Goal: Check status

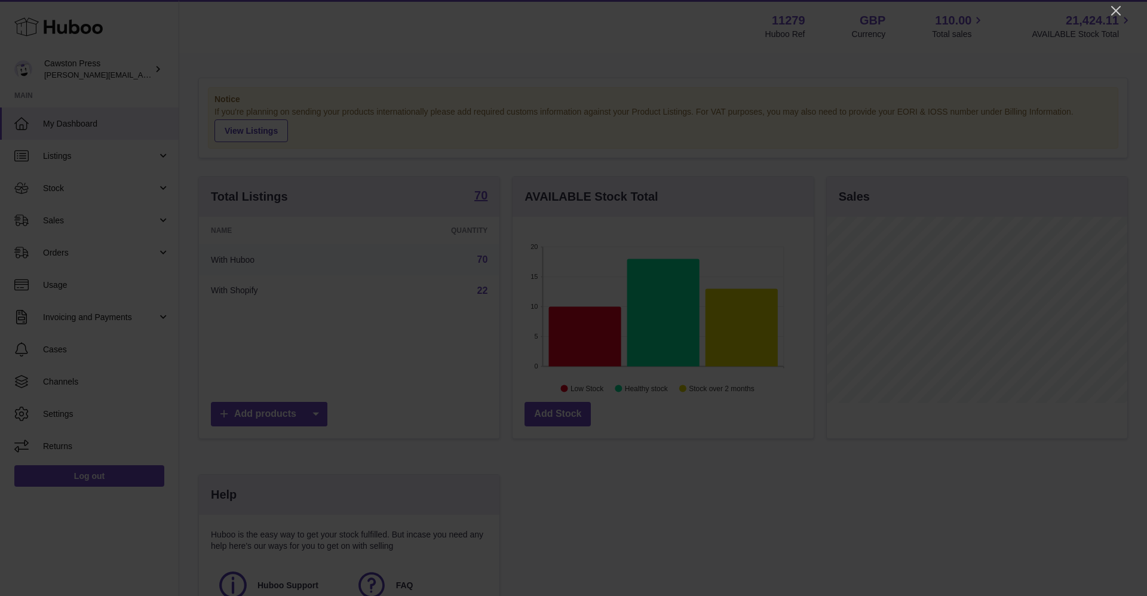
drag, startPoint x: 1111, startPoint y: 11, endPoint x: 1056, endPoint y: 25, distance: 56.6
click at [1111, 11] on icon "Close" at bounding box center [1115, 11] width 14 height 14
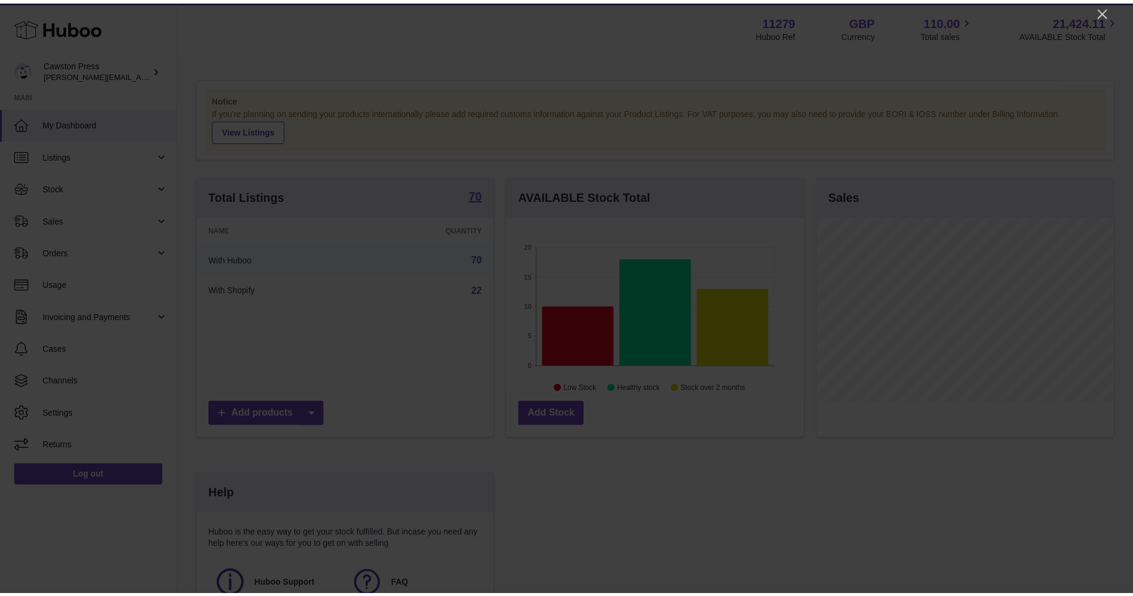
scroll to position [596957, 596847]
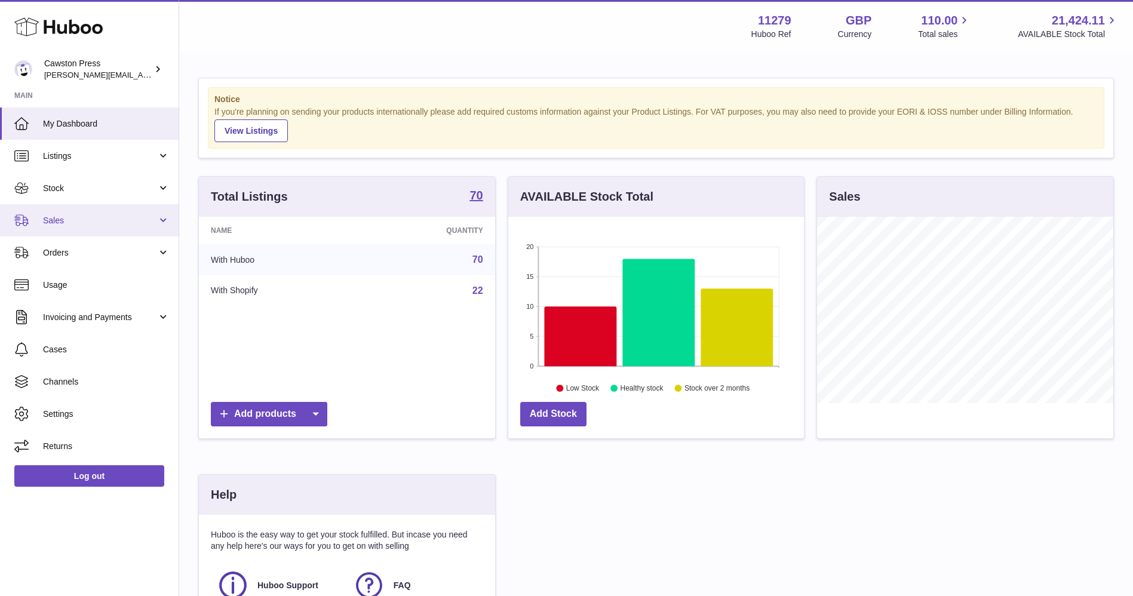
click at [82, 223] on span "Sales" at bounding box center [100, 220] width 114 height 11
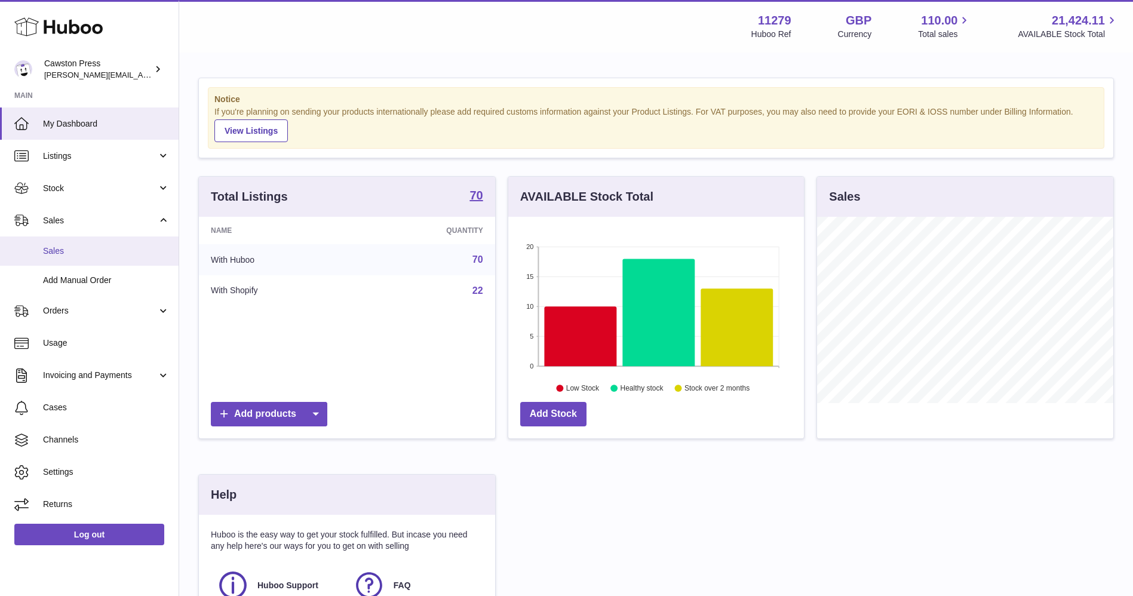
click at [73, 257] on link "Sales" at bounding box center [89, 250] width 179 height 29
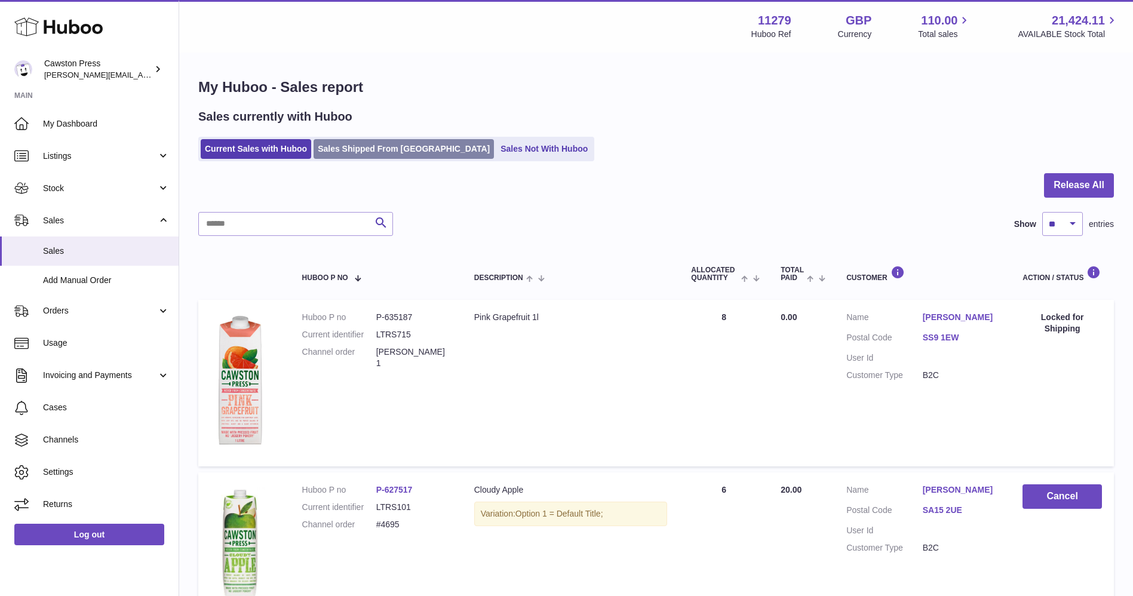
click at [361, 155] on link "Sales Shipped From [GEOGRAPHIC_DATA]" at bounding box center [404, 149] width 180 height 20
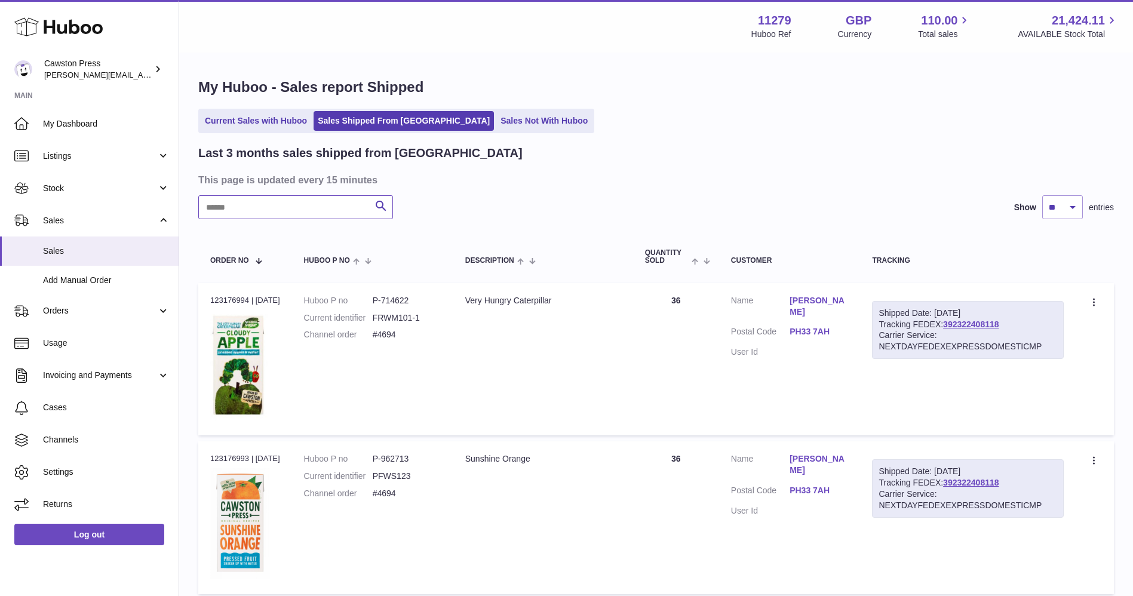
click at [283, 202] on input "text" at bounding box center [295, 207] width 195 height 24
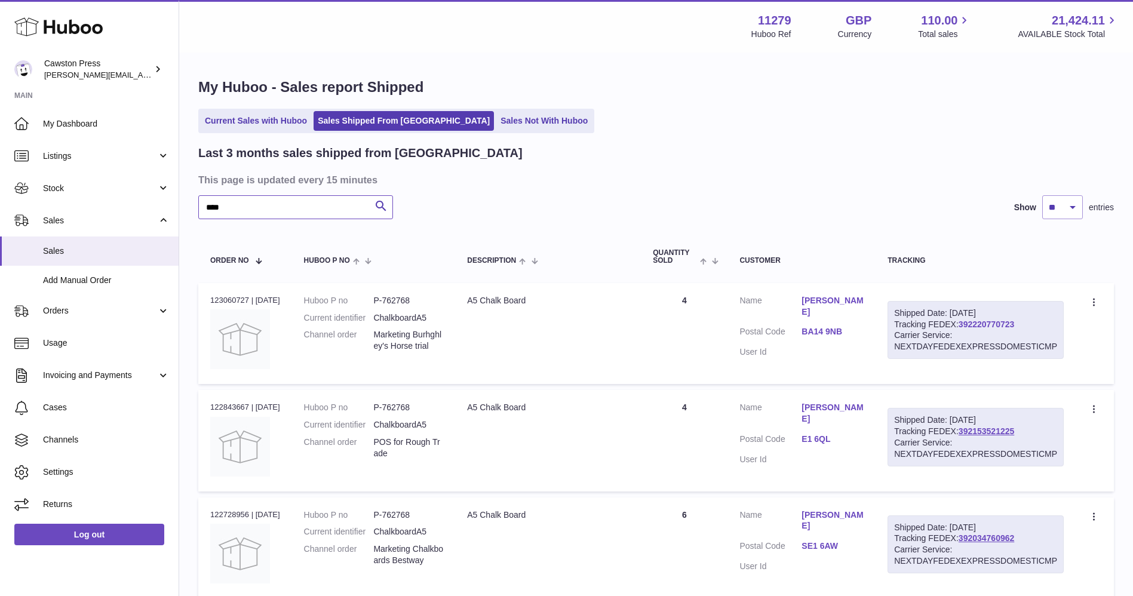
type input "****"
click at [978, 328] on link "392220770723" at bounding box center [986, 324] width 56 height 10
